Goal: Information Seeking & Learning: Find specific fact

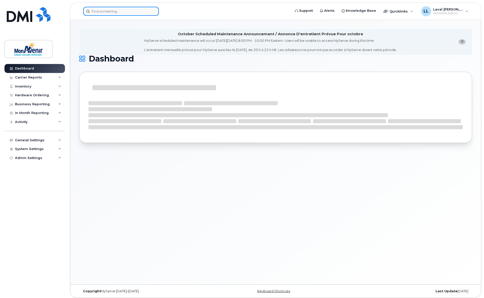
click at [117, 13] on input at bounding box center [121, 11] width 76 height 9
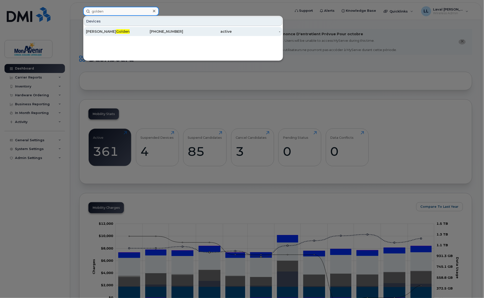
type input "golden"
click at [116, 33] on span "Golden" at bounding box center [123, 31] width 14 height 5
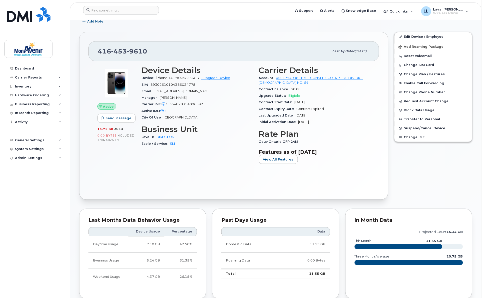
scroll to position [222, 0]
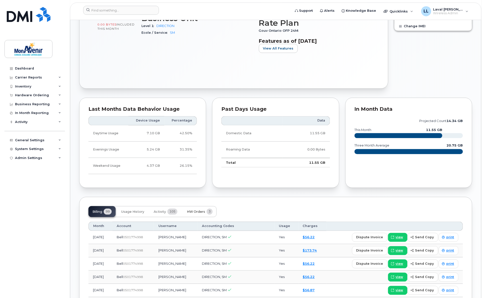
click at [198, 211] on span "HW Orders" at bounding box center [196, 212] width 18 height 4
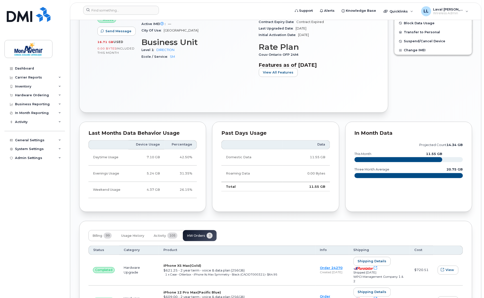
scroll to position [170, 0]
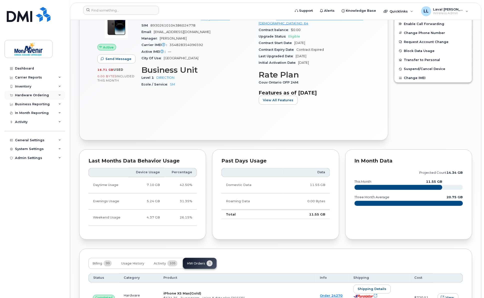
click at [24, 98] on div "Hardware Ordering" at bounding box center [35, 95] width 61 height 9
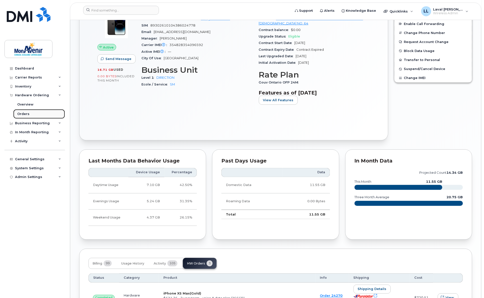
click at [23, 112] on div "Orders" at bounding box center [23, 114] width 12 height 5
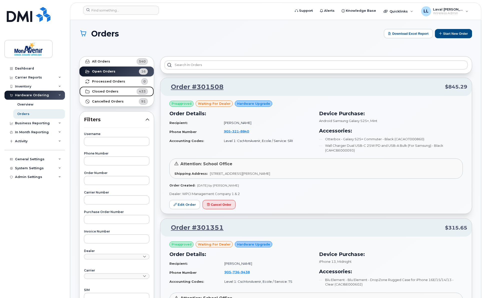
click at [109, 91] on strong "Closed Orders" at bounding box center [105, 92] width 27 height 4
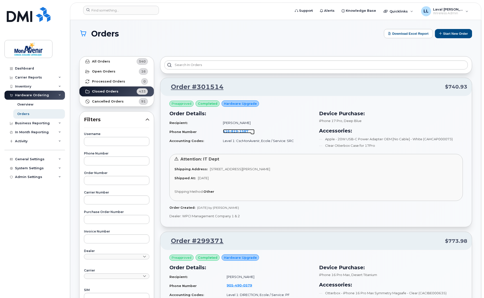
click at [228, 129] on span "416 819 1587" at bounding box center [236, 131] width 26 height 4
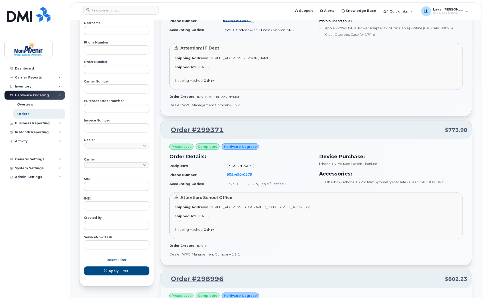
scroll to position [83, 0]
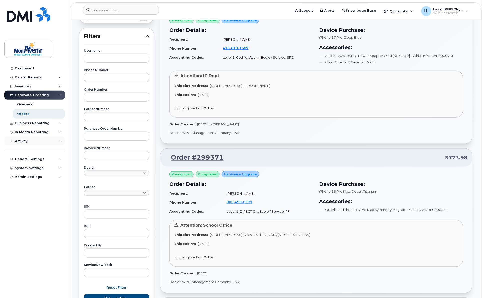
click at [22, 141] on div "Activity" at bounding box center [21, 141] width 13 height 4
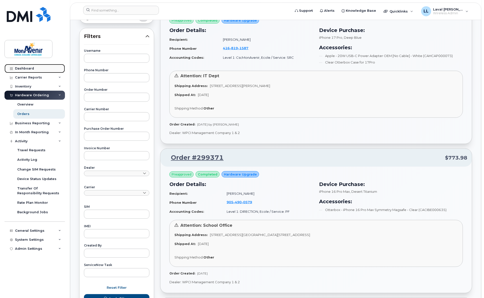
click at [24, 64] on link "Dashboard" at bounding box center [35, 68] width 61 height 9
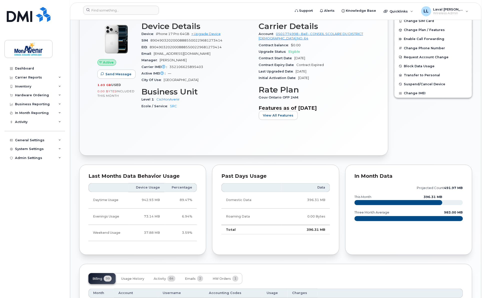
scroll to position [139, 0]
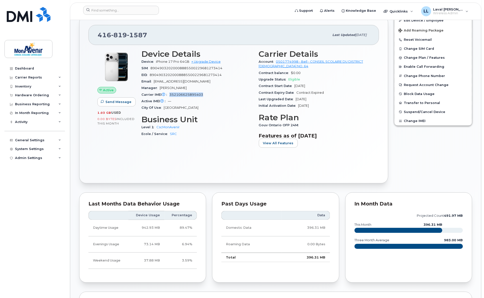
drag, startPoint x: 204, startPoint y: 96, endPoint x: 169, endPoint y: 96, distance: 35.0
click at [169, 96] on div "Carrier IMEI Carrier IMEI is reported during the last billing cycle or change o…" at bounding box center [198, 95] width 112 height 7
copy span "352106625895403"
drag, startPoint x: 224, startPoint y: 69, endPoint x: 152, endPoint y: 71, distance: 72.5
click at [152, 71] on div "SIM 89049032020008885500229681273414" at bounding box center [198, 68] width 112 height 7
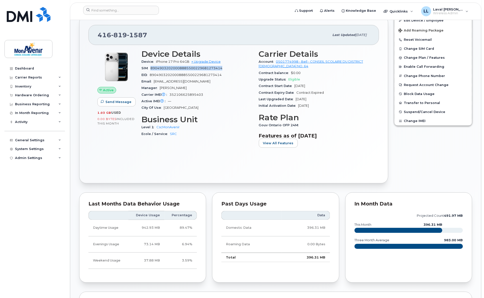
copy span "89049032020008885500229681273414"
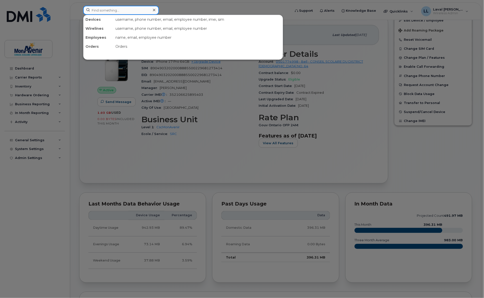
click at [107, 10] on input at bounding box center [121, 10] width 76 height 9
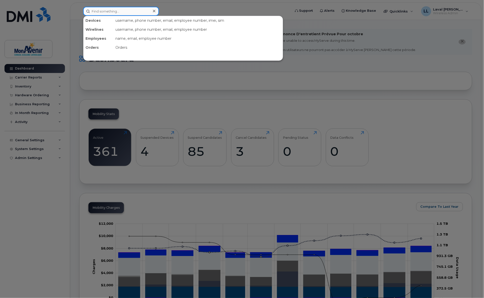
click at [122, 10] on input at bounding box center [121, 11] width 76 height 9
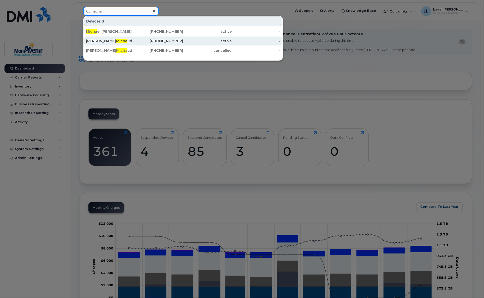
type input "micha"
click at [112, 38] on div "Valerie Micha ud" at bounding box center [110, 41] width 49 height 9
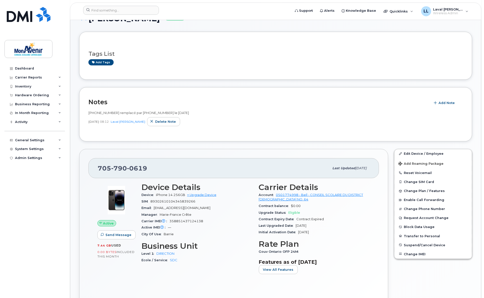
scroll to position [139, 0]
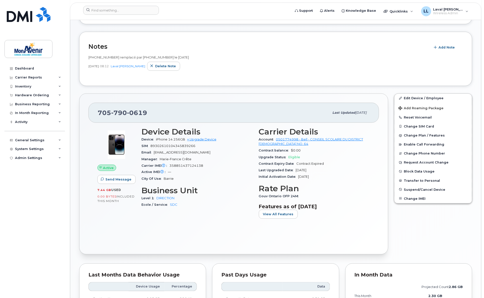
click at [266, 83] on div "Notes Add Note 705-791-9457 remplacé par 705-790-0619 le 26 mai 2025 Jun 02, 20…" at bounding box center [275, 59] width 393 height 54
click at [24, 68] on div "Dashboard" at bounding box center [24, 69] width 19 height 4
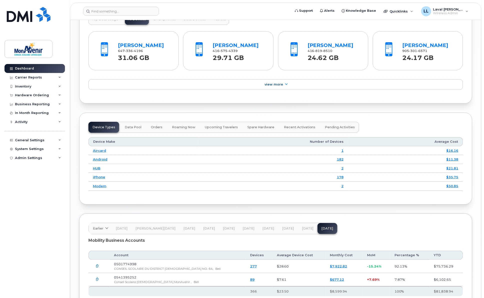
scroll to position [513, 0]
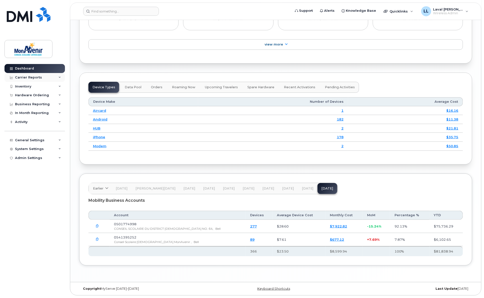
click at [31, 76] on div "Carrier Reports" at bounding box center [28, 78] width 27 height 4
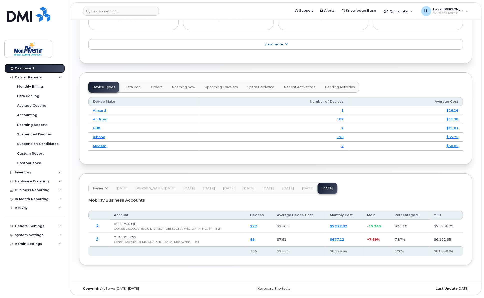
click at [29, 68] on div "Dashboard" at bounding box center [24, 69] width 19 height 4
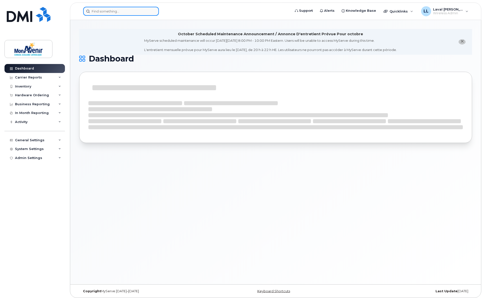
click at [111, 12] on input at bounding box center [121, 11] width 76 height 9
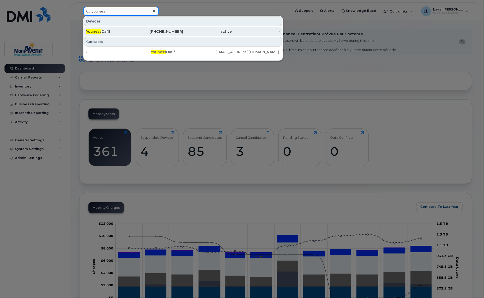
type input "youness"
click at [108, 30] on div "Youness Dafif" at bounding box center [110, 31] width 49 height 5
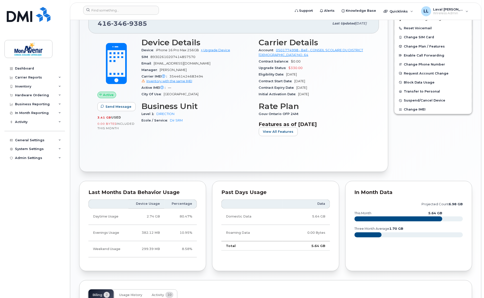
scroll to position [226, 0]
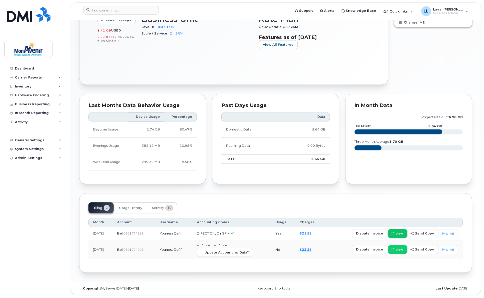
click at [399, 235] on span "view" at bounding box center [400, 234] width 8 height 5
